Goal: Task Accomplishment & Management: Complete application form

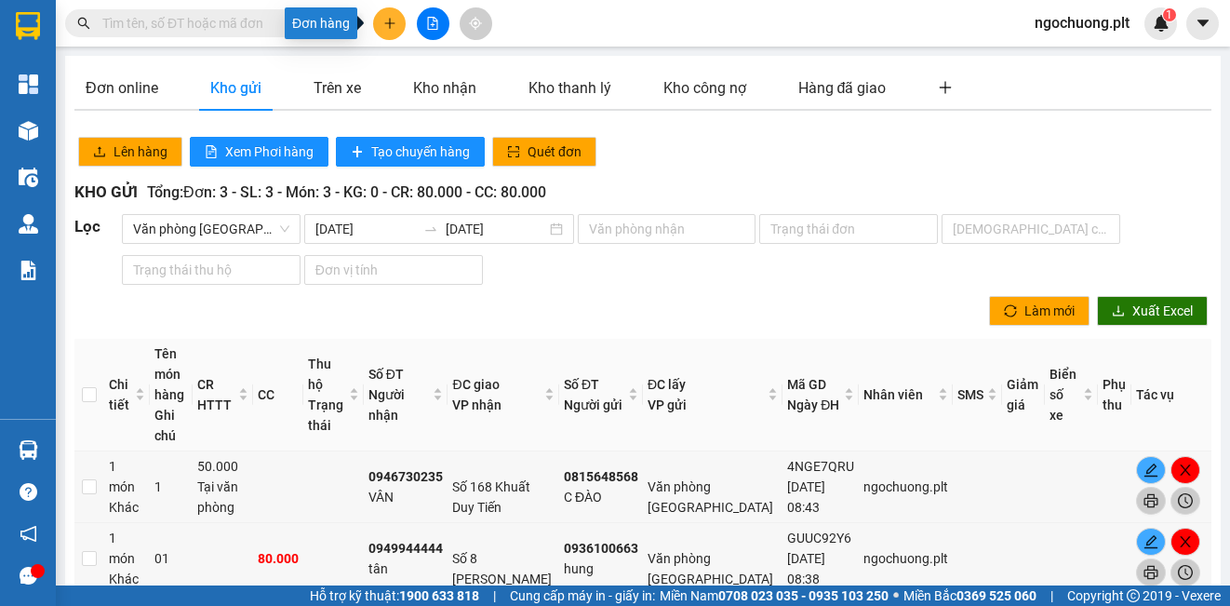
click at [390, 33] on button at bounding box center [389, 23] width 33 height 33
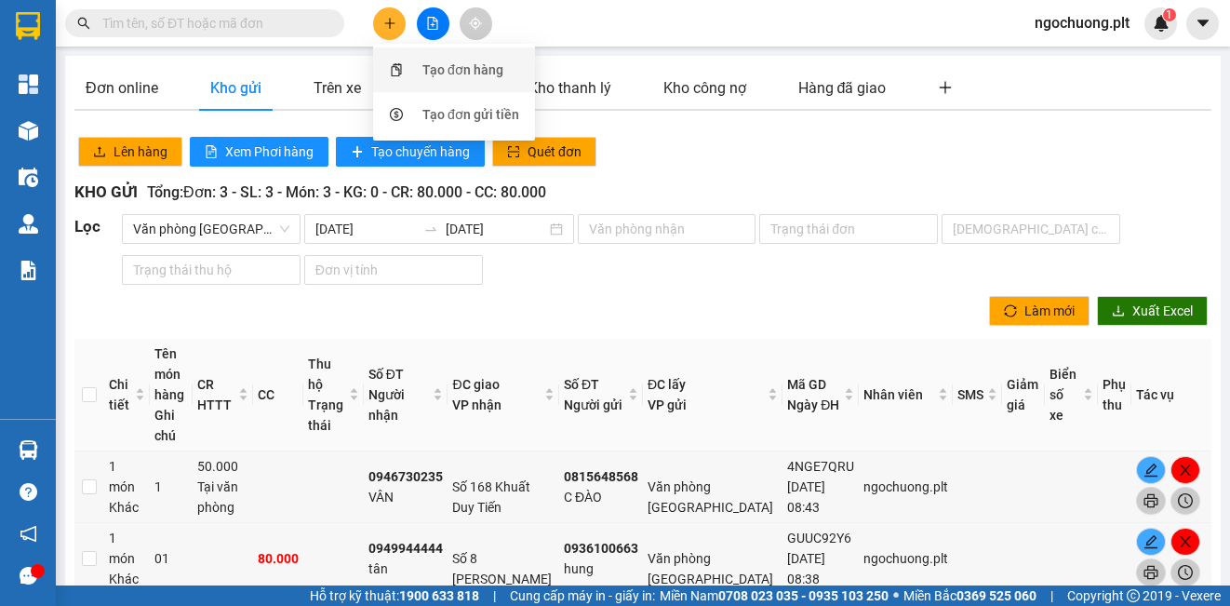
click at [421, 74] on div "Tạo đơn hàng" at bounding box center [454, 69] width 140 height 35
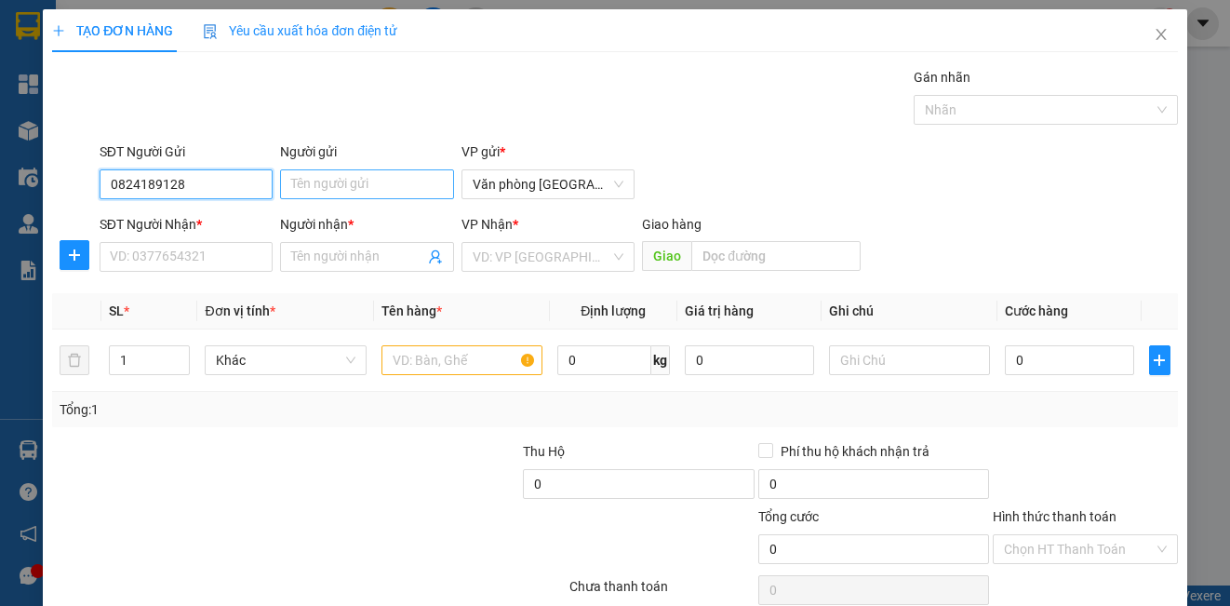
type input "0824189128"
click at [313, 193] on input "Người gửi" at bounding box center [366, 184] width 173 height 30
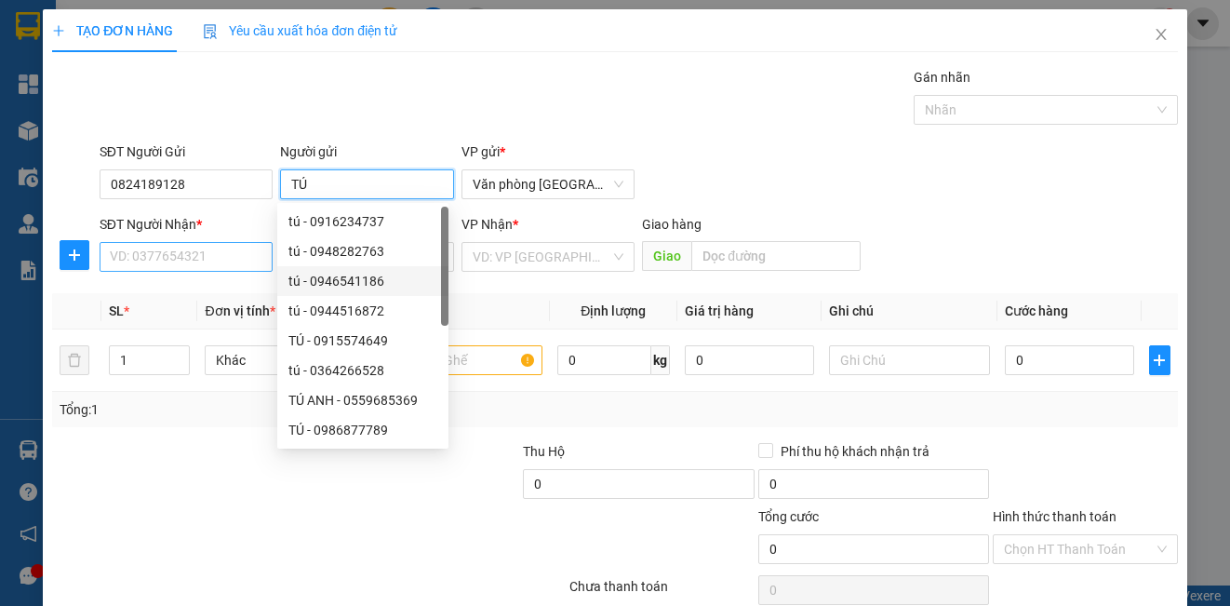
type input "TÚ"
click at [219, 262] on input "SĐT Người Nhận *" at bounding box center [186, 257] width 173 height 30
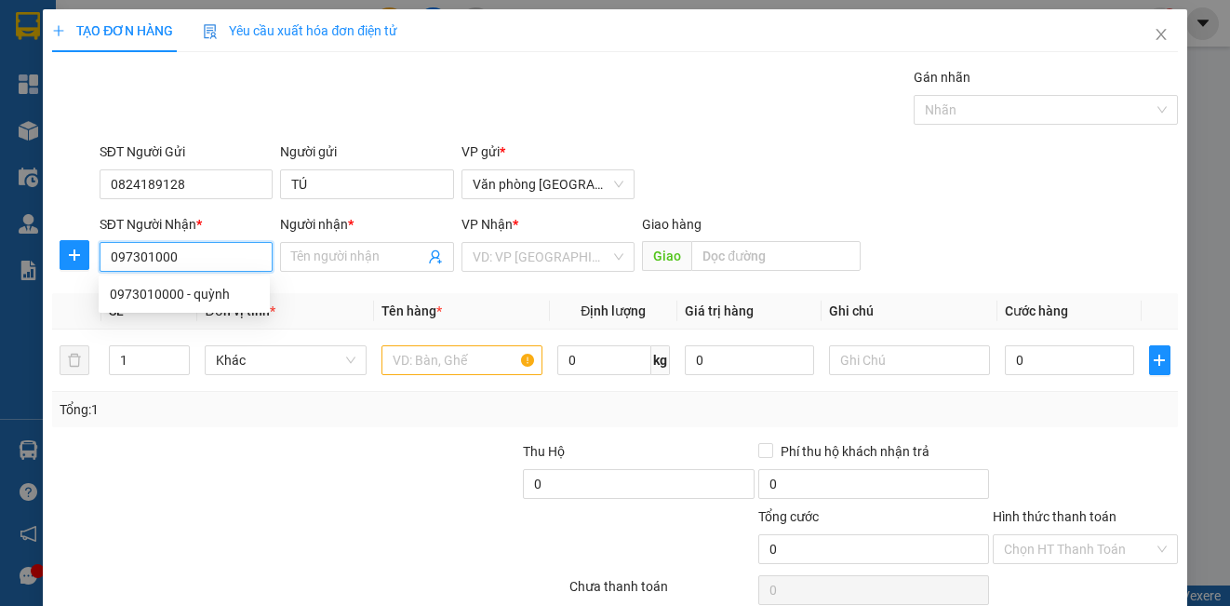
type input "0973010000"
click at [165, 299] on div "0973010000 - quỳnh" at bounding box center [184, 294] width 149 height 20
type input "quỳnh"
type input "40.000"
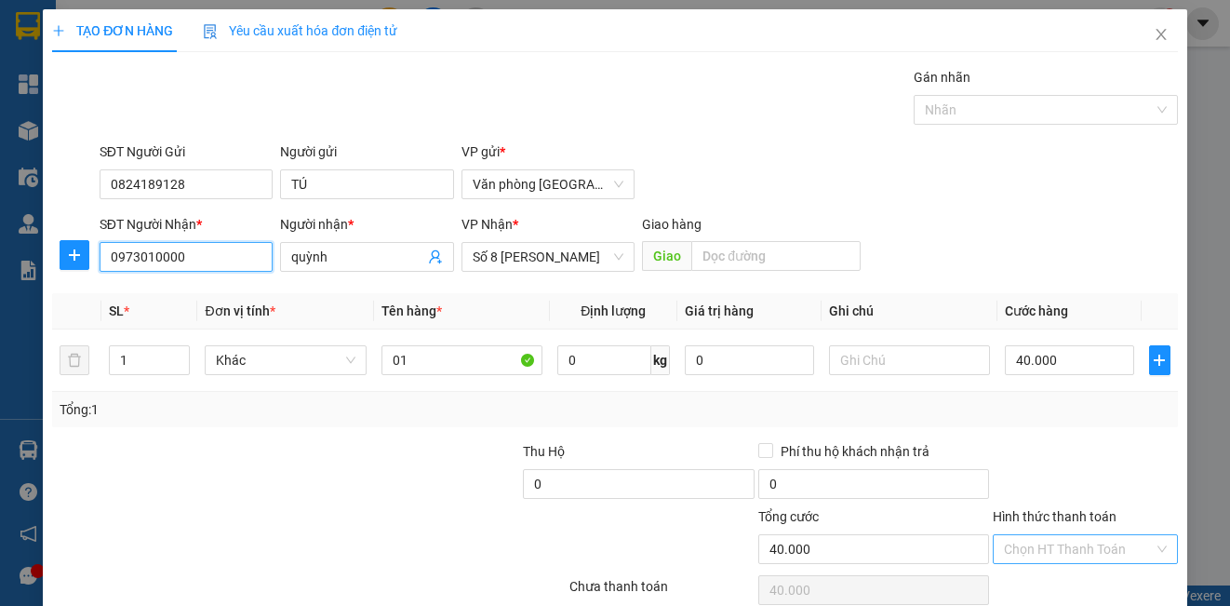
type input "0973010000"
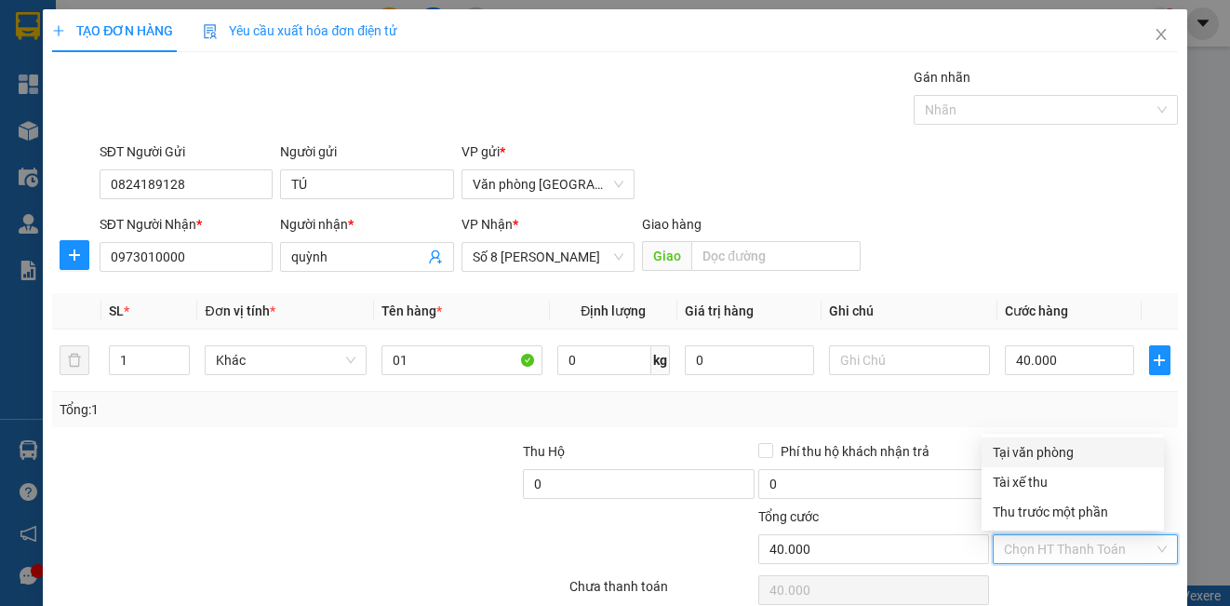
click at [1065, 542] on input "Hình thức thanh toán" at bounding box center [1078, 549] width 149 height 28
click at [1054, 457] on div "Tại văn phòng" at bounding box center [1072, 452] width 160 height 20
type input "0"
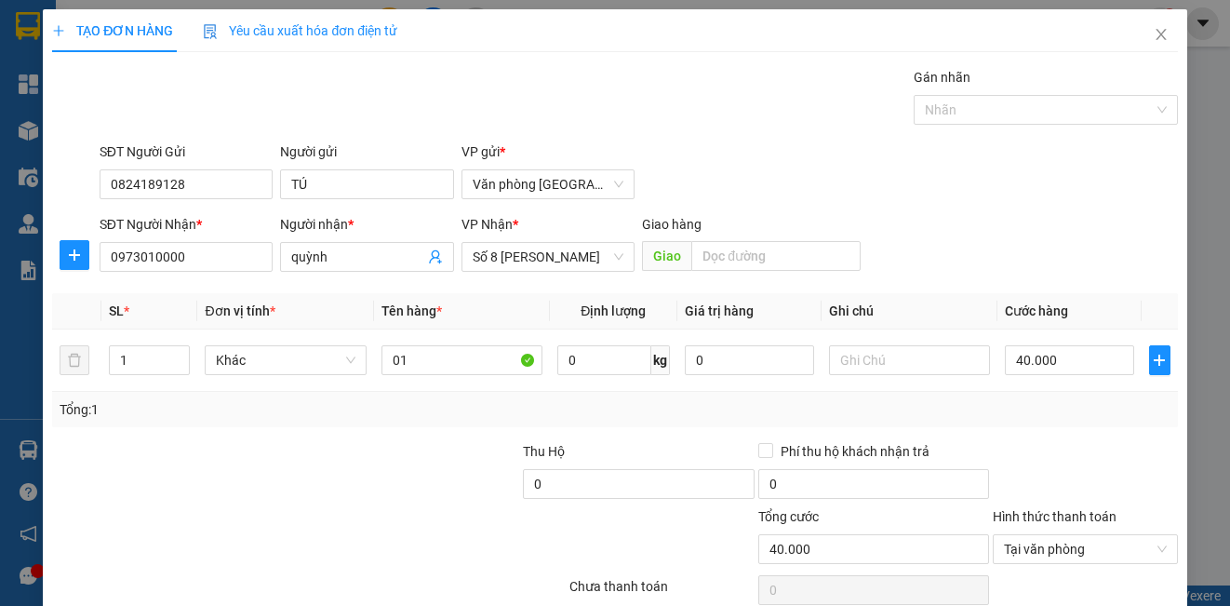
scroll to position [83, 0]
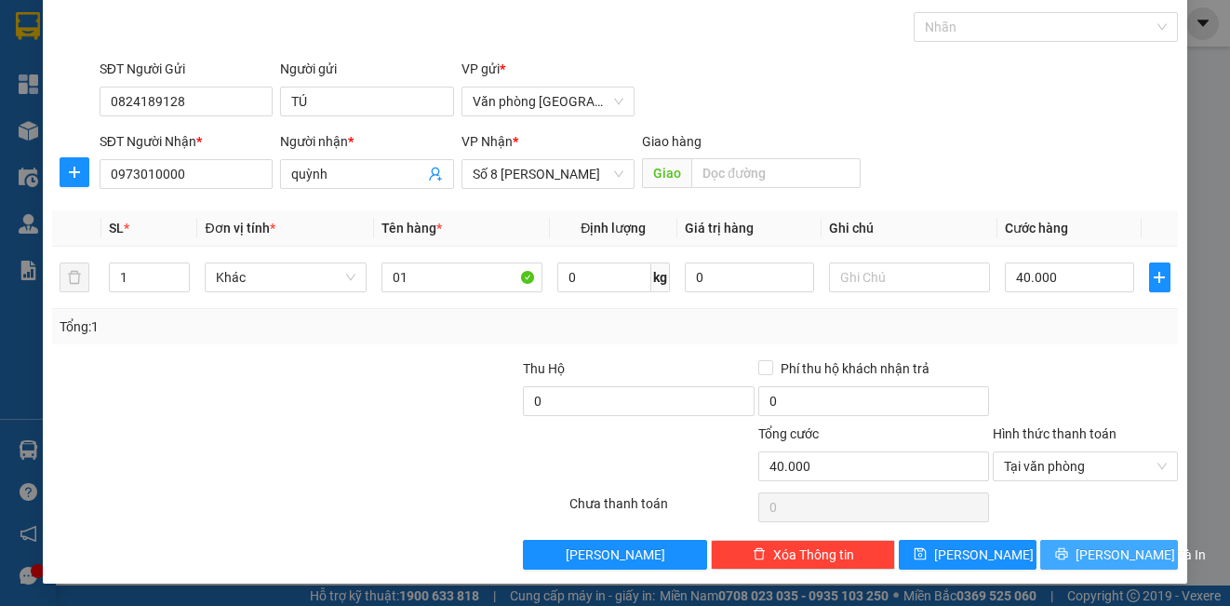
click at [1086, 561] on span "[PERSON_NAME] và In" at bounding box center [1140, 554] width 130 height 20
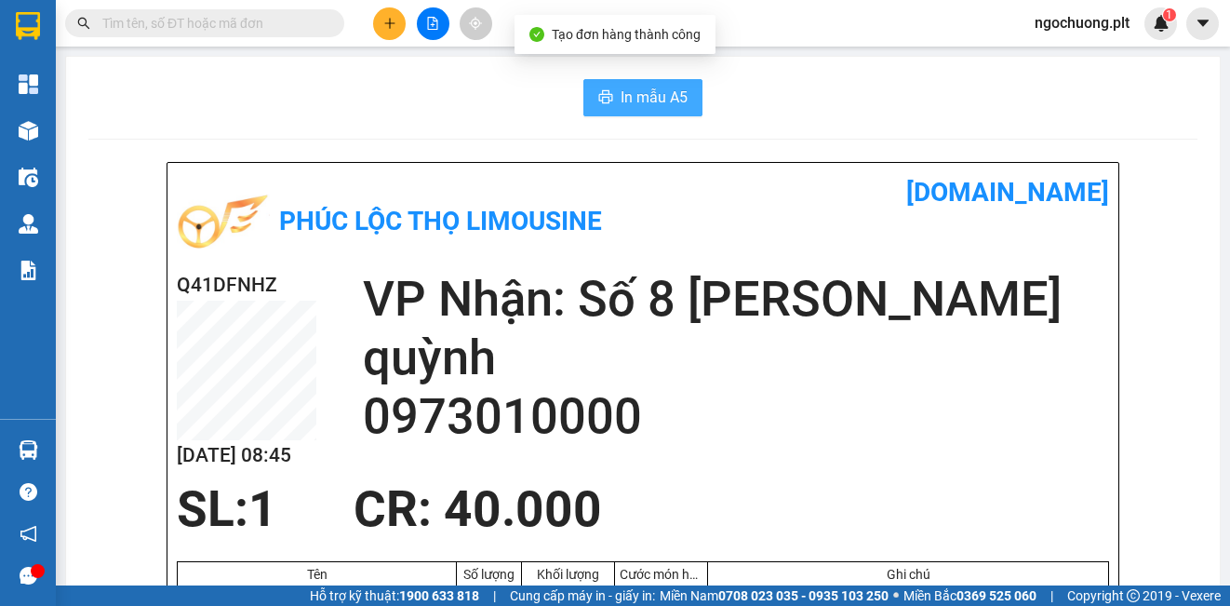
click at [635, 92] on span "In mẫu A5" at bounding box center [653, 97] width 67 height 23
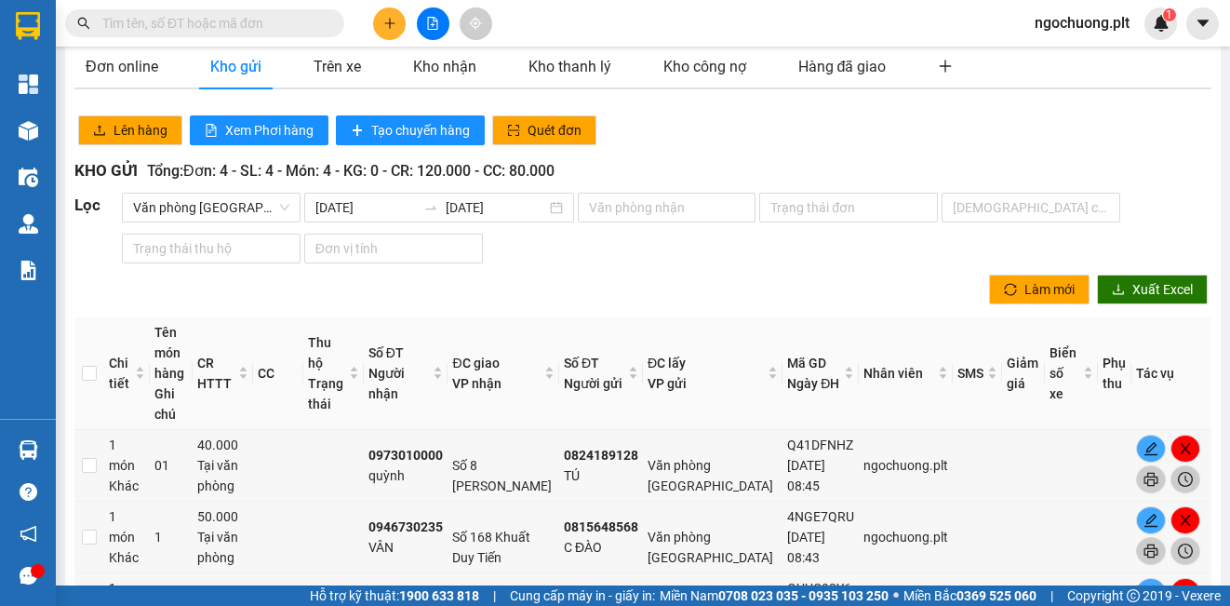
scroll to position [37, 0]
